Goal: Task Accomplishment & Management: Use online tool/utility

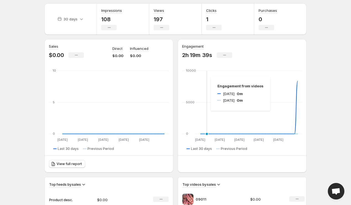
scroll to position [23, 0]
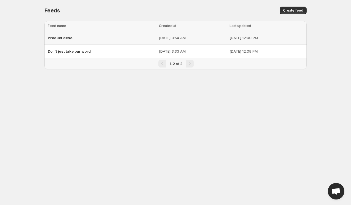
click at [65, 38] on span "Product desc." at bounding box center [61, 38] width 26 height 4
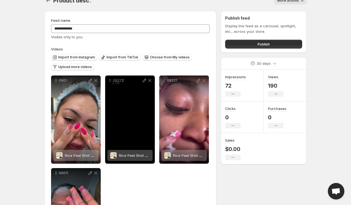
scroll to position [17, 0]
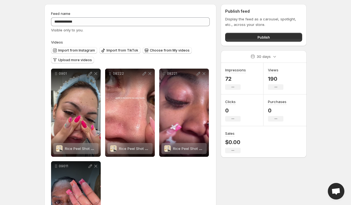
drag, startPoint x: 110, startPoint y: 76, endPoint x: 102, endPoint y: 77, distance: 8.1
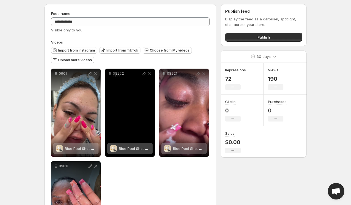
drag, startPoint x: 109, startPoint y: 74, endPoint x: 108, endPoint y: 79, distance: 5.1
click at [108, 79] on div "08222 Rice Peel Shot Ampoule™" at bounding box center [130, 113] width 50 height 88
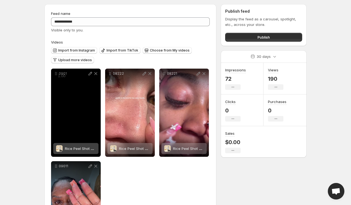
drag, startPoint x: 111, startPoint y: 74, endPoint x: 61, endPoint y: 97, distance: 54.1
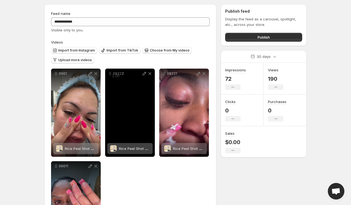
drag, startPoint x: 122, startPoint y: 78, endPoint x: 122, endPoint y: 98, distance: 20.1
click at [122, 98] on div "08222 Rice Peel Shot Ampoule™" at bounding box center [130, 113] width 50 height 88
drag, startPoint x: 118, startPoint y: 79, endPoint x: 118, endPoint y: 95, distance: 15.2
click at [118, 79] on span "1.00" at bounding box center [115, 77] width 11 height 6
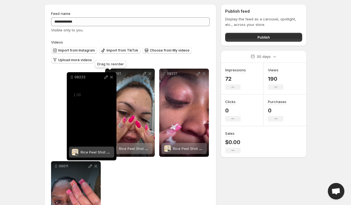
drag, startPoint x: 110, startPoint y: 75, endPoint x: 72, endPoint y: 79, distance: 38.5
click at [72, 79] on icon at bounding box center [72, 77] width 6 height 6
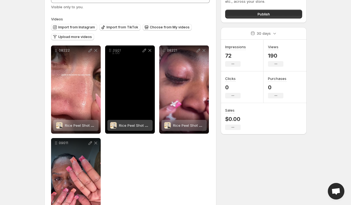
scroll to position [33, 0]
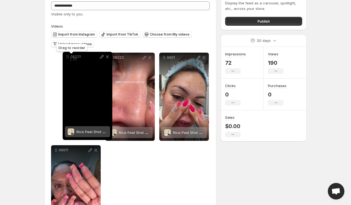
drag, startPoint x: 162, startPoint y: 60, endPoint x: 60, endPoint y: 58, distance: 102.0
click at [65, 58] on icon at bounding box center [68, 57] width 6 height 6
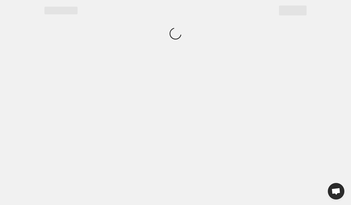
scroll to position [0, 0]
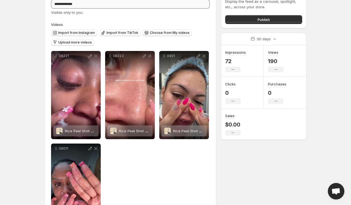
scroll to position [75, 0]
